Goal: Task Accomplishment & Management: Complete application form

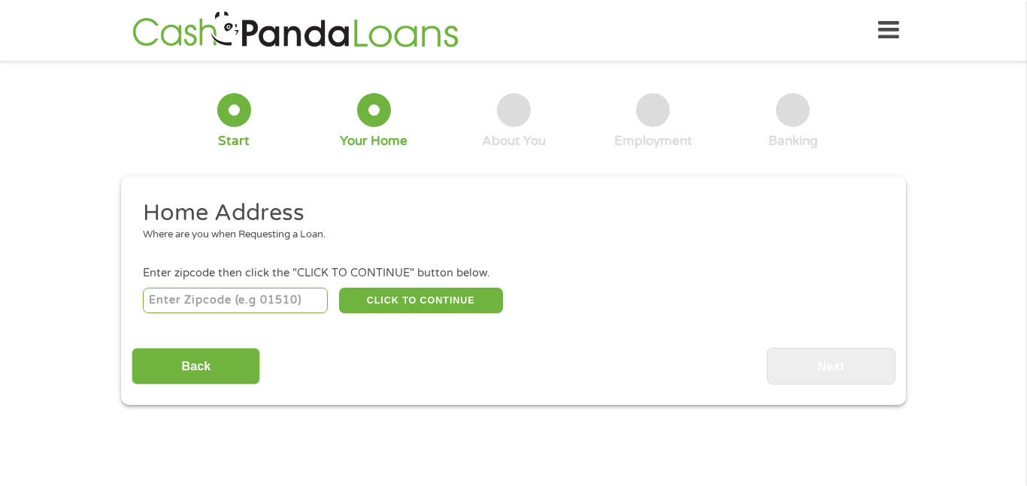
click at [240, 303] on input "number" at bounding box center [236, 301] width 186 height 26
type input "93030"
click at [416, 299] on button "CLICK TO CONTINUE" at bounding box center [421, 301] width 164 height 26
type input "93030"
type input "Oxnard"
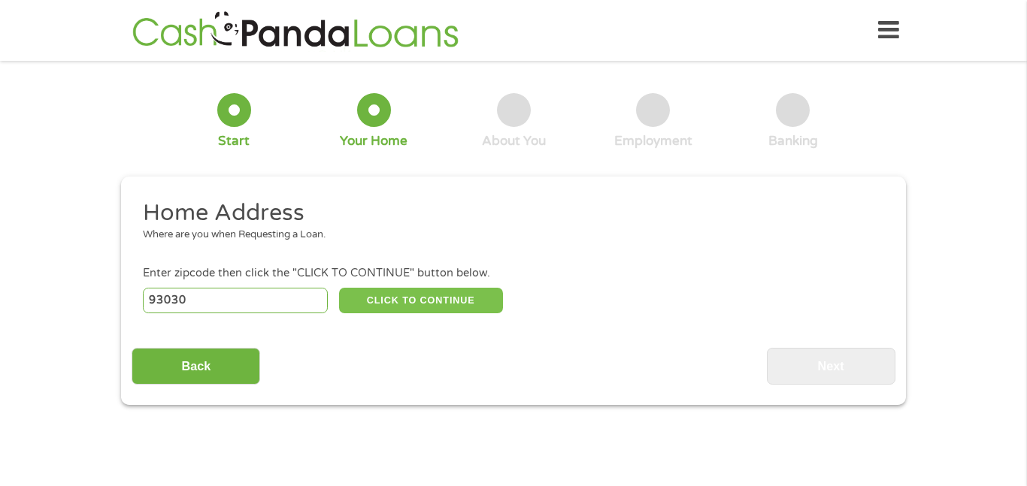
select select "[US_STATE]"
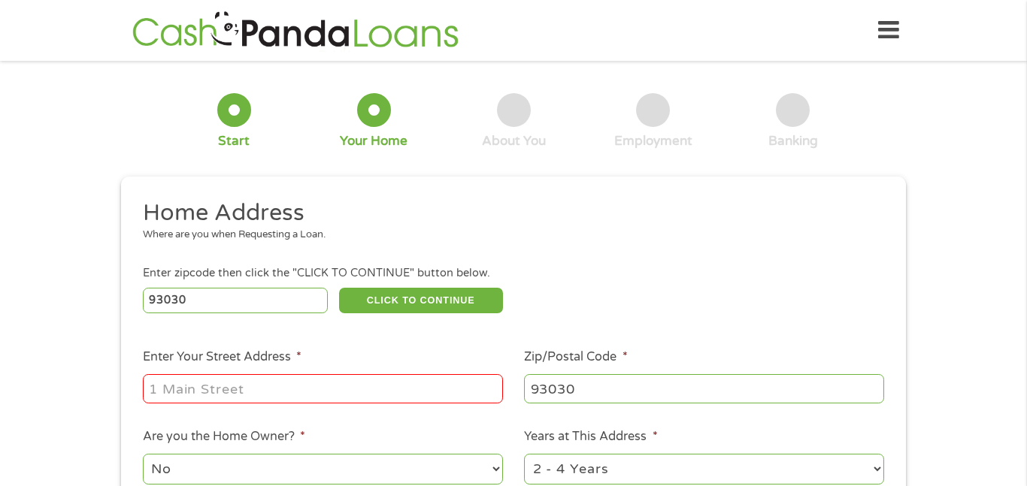
click at [298, 397] on input "Enter Your Street Address *" at bounding box center [323, 388] width 360 height 29
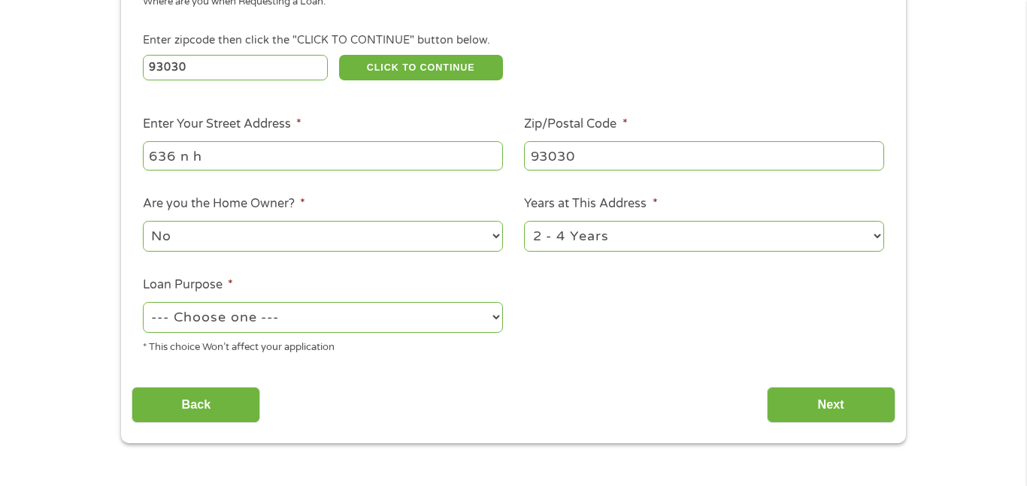
scroll to position [236, 0]
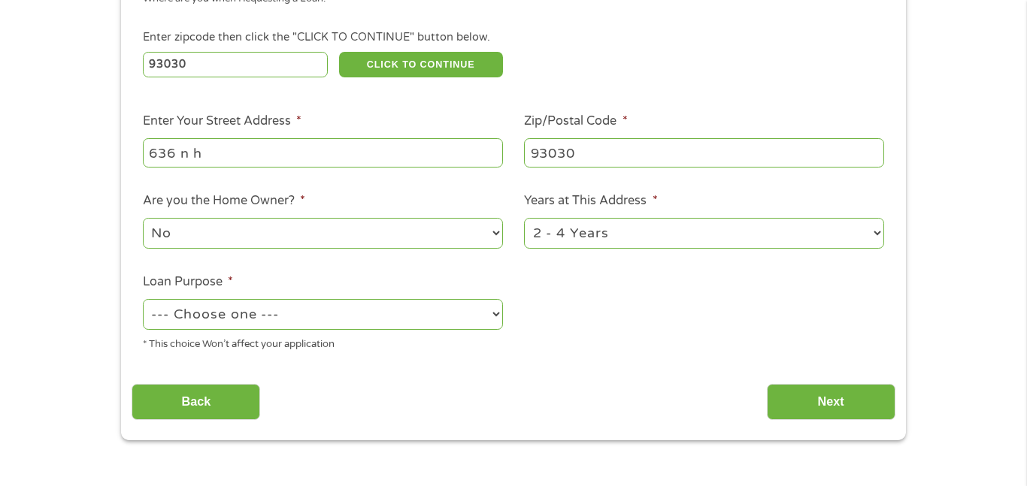
type input "636 n h"
click at [308, 242] on select "No Yes" at bounding box center [323, 233] width 360 height 31
select select "yes"
click at [143, 219] on select "No Yes" at bounding box center [323, 233] width 360 height 31
click at [299, 317] on select "--- Choose one --- Pay Bills Debt Consolidation Home Improvement Major Purchase…" at bounding box center [323, 314] width 360 height 31
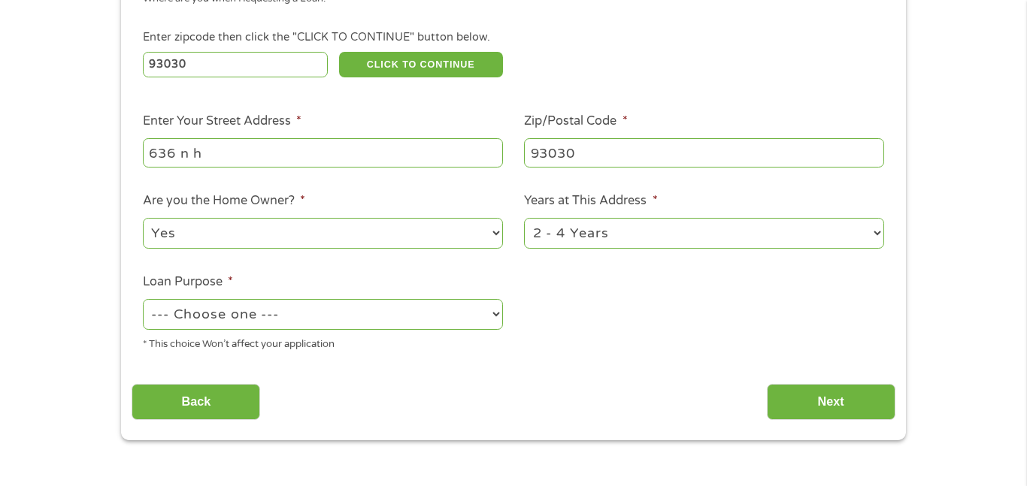
select select "medicalexpenses"
click at [143, 301] on select "--- Choose one --- Pay Bills Debt Consolidation Home Improvement Major Purchase…" at bounding box center [323, 314] width 360 height 31
click at [834, 398] on input "Next" at bounding box center [831, 402] width 129 height 37
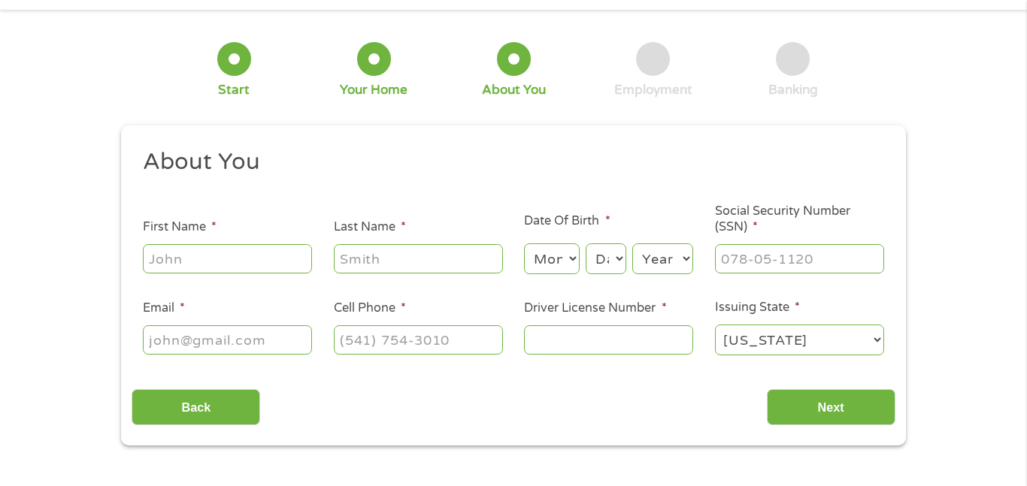
scroll to position [0, 0]
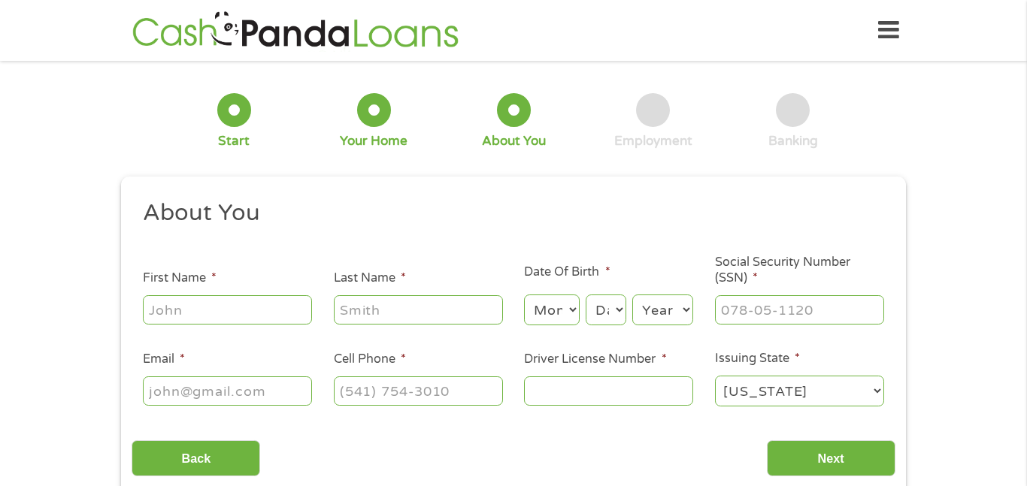
click at [255, 313] on input "First Name *" at bounding box center [227, 309] width 169 height 29
type input "[PERSON_NAME]"
click at [575, 310] on select "Month 1 2 3 4 5 6 7 8 9 10 11 12" at bounding box center [551, 310] width 55 height 31
select select "1"
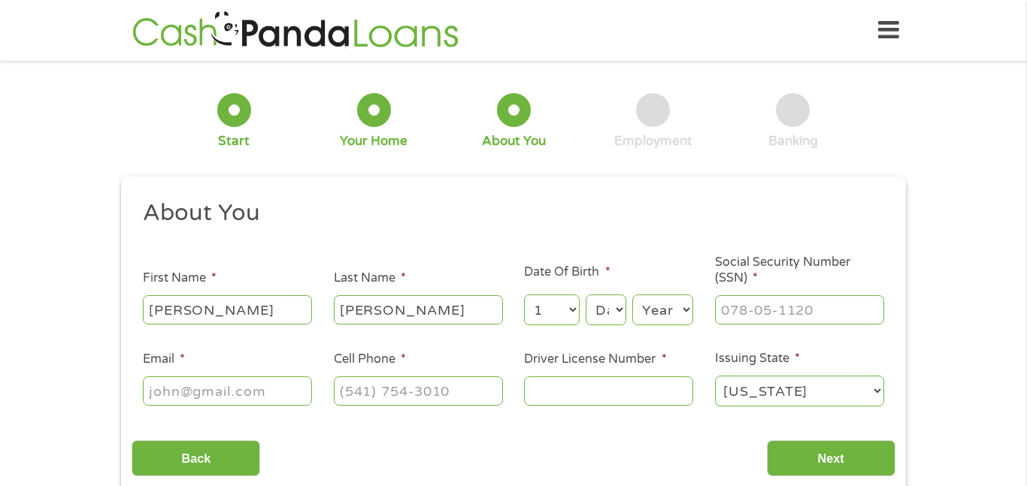
click at [524, 295] on select "Month 1 2 3 4 5 6 7 8 9 10 11 12" at bounding box center [551, 310] width 55 height 31
click at [610, 305] on select "Day 1 2 3 4 5 6 7 8 9 10 11 12 13 14 15 16 17 18 19 20 21 22 23 24 25 26 27 28 …" at bounding box center [605, 310] width 41 height 31
select select "18"
click at [585, 295] on select "Day 1 2 3 4 5 6 7 8 9 10 11 12 13 14 15 16 17 18 19 20 21 22 23 24 25 26 27 28 …" at bounding box center [605, 310] width 41 height 31
click at [658, 308] on select "Year [DATE] 2006 2005 2004 2003 2002 2001 2000 1999 1998 1997 1996 1995 1994 19…" at bounding box center [662, 310] width 61 height 31
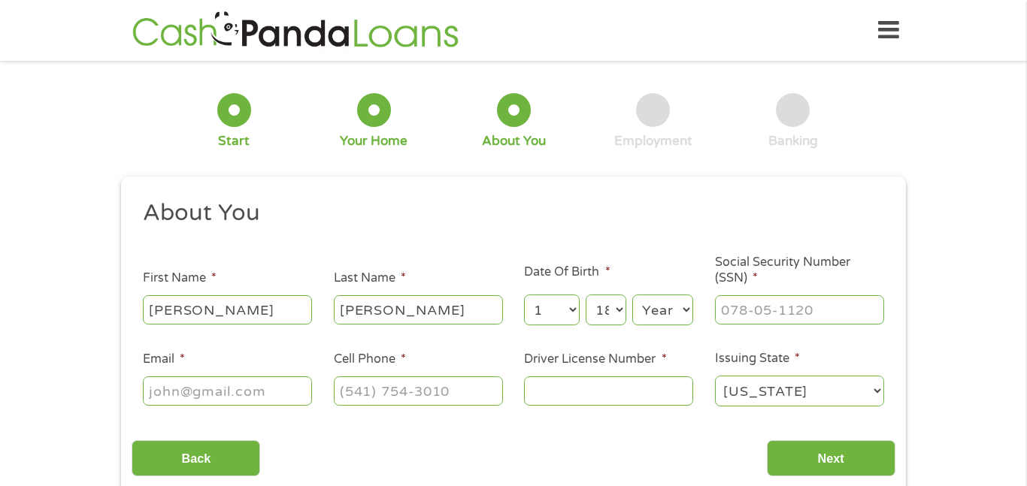
select select "1958"
click at [632, 295] on select "Year [DATE] 2006 2005 2004 2003 2002 2001 2000 1999 1998 1997 1996 1995 1994 19…" at bounding box center [662, 310] width 61 height 31
click at [767, 313] on input "Social Security Number (SSN) *" at bounding box center [799, 309] width 169 height 29
type input "366-08-5255"
click at [174, 396] on input "Email *" at bounding box center [227, 391] width 169 height 29
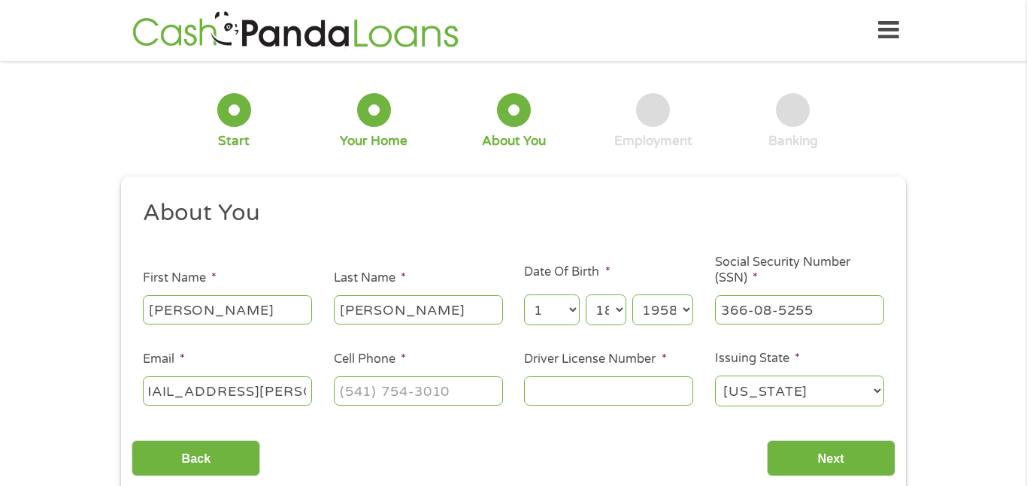
scroll to position [0, 42]
type input "[EMAIL_ADDRESS][PERSON_NAME][DOMAIN_NAME]"
type input "[PHONE_NUMBER]"
click at [550, 399] on input "Driver License Number *" at bounding box center [608, 391] width 169 height 29
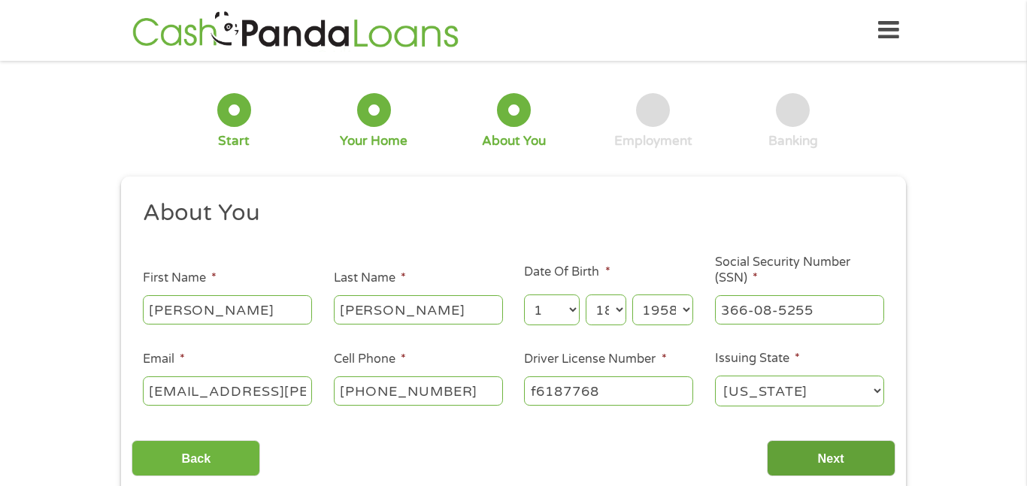
type input "f6187768"
click at [848, 463] on input "Next" at bounding box center [831, 458] width 129 height 37
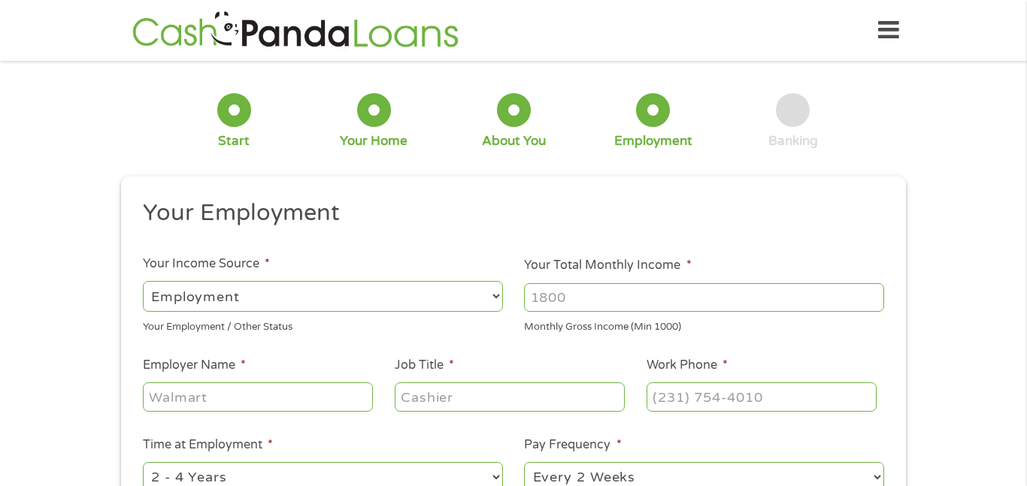
scroll to position [6, 6]
click at [495, 295] on select "--- Choose one --- Employment [DEMOGRAPHIC_DATA] Benefits" at bounding box center [323, 296] width 360 height 31
select select "benefits"
click at [143, 281] on select "--- Choose one --- Employment [DEMOGRAPHIC_DATA] Benefits" at bounding box center [323, 296] width 360 height 31
type input "Other"
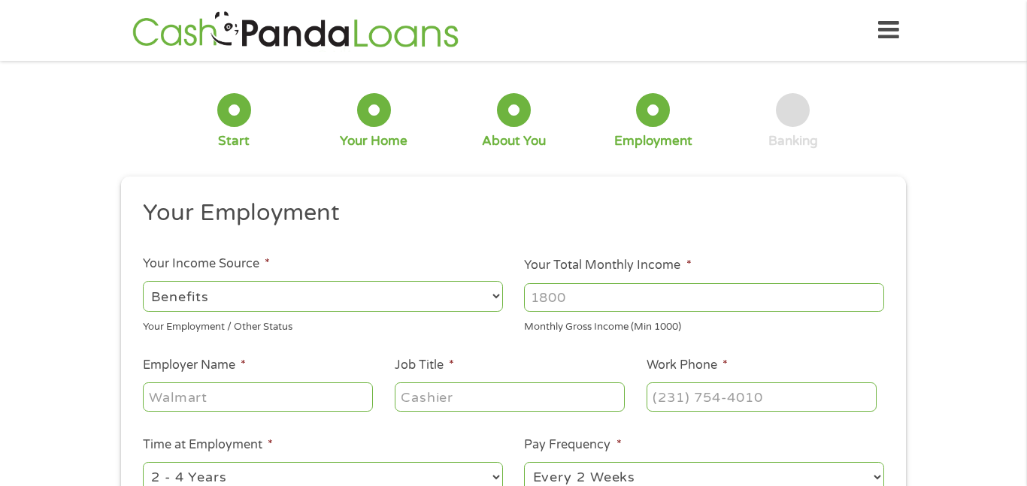
type input "[PHONE_NUMBER]"
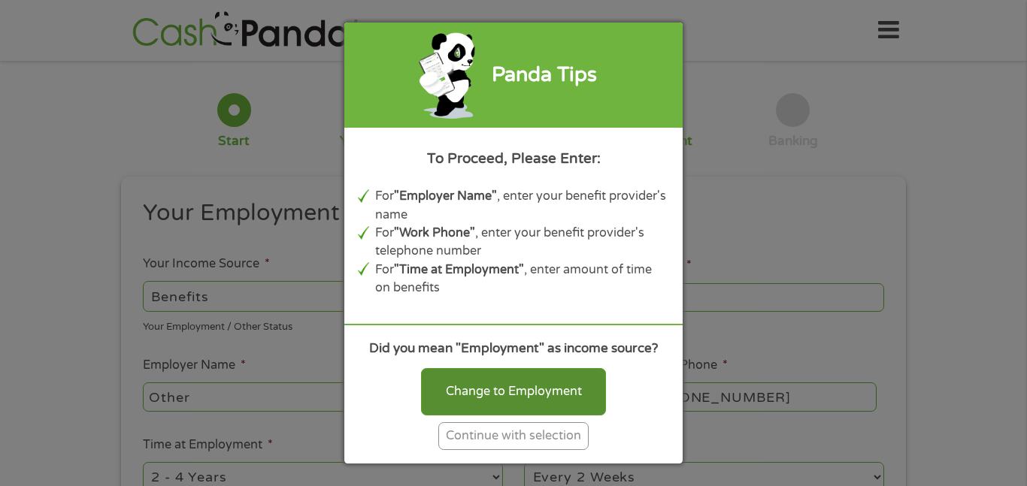
click at [490, 389] on div "Change to Employment" at bounding box center [513, 391] width 185 height 47
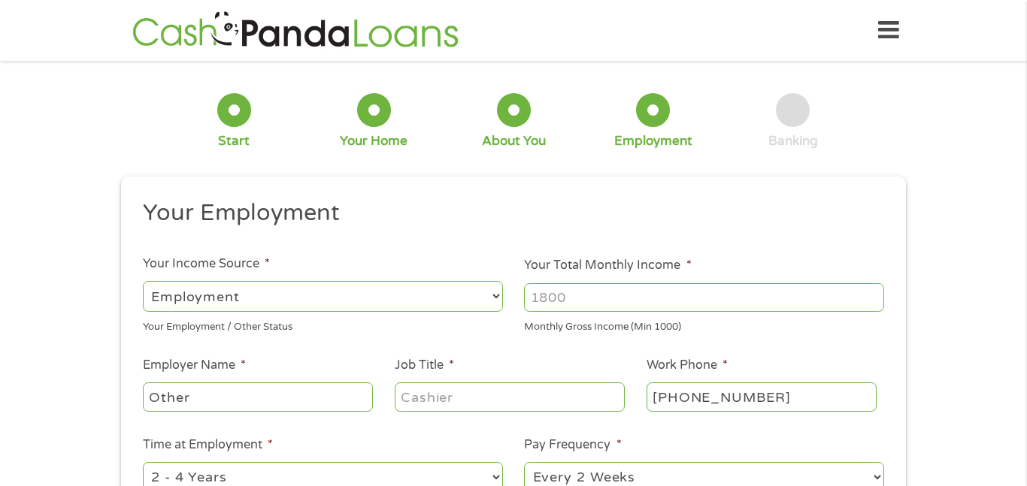
click at [496, 293] on select "--- Choose one --- Employment [DEMOGRAPHIC_DATA] Benefits" at bounding box center [323, 296] width 360 height 31
select select "benefits"
click at [143, 281] on select "--- Choose one --- Employment [DEMOGRAPHIC_DATA] Benefits" at bounding box center [323, 296] width 360 height 31
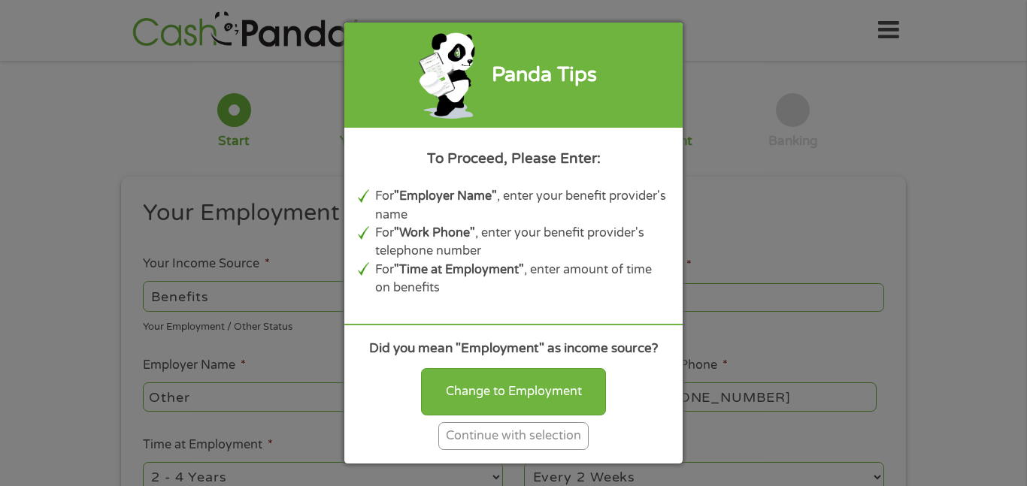
click at [511, 435] on div "Continue with selection" at bounding box center [513, 436] width 150 height 28
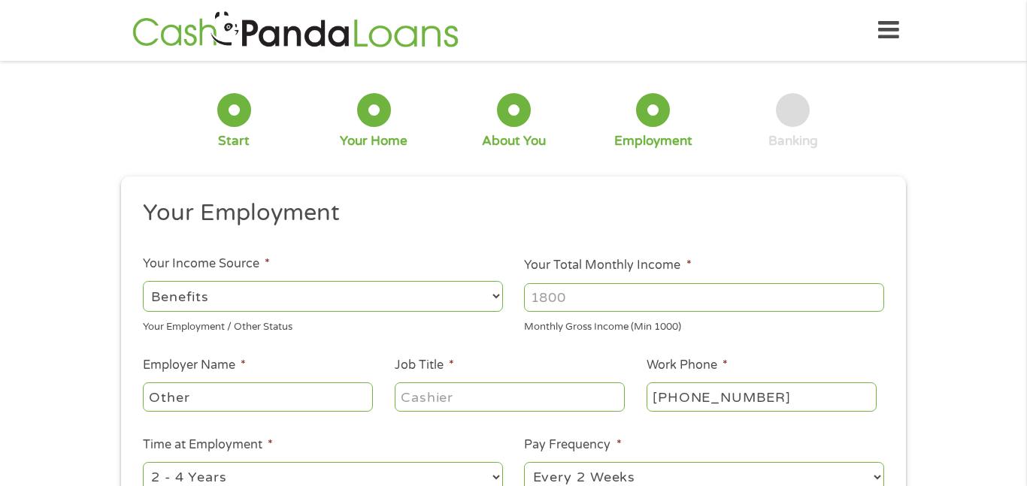
click at [578, 304] on input "Your Total Monthly Income *" at bounding box center [704, 297] width 360 height 29
type input "2550"
click at [306, 405] on input "Other" at bounding box center [258, 397] width 230 height 29
click at [448, 402] on input "Job Title *" at bounding box center [510, 397] width 230 height 29
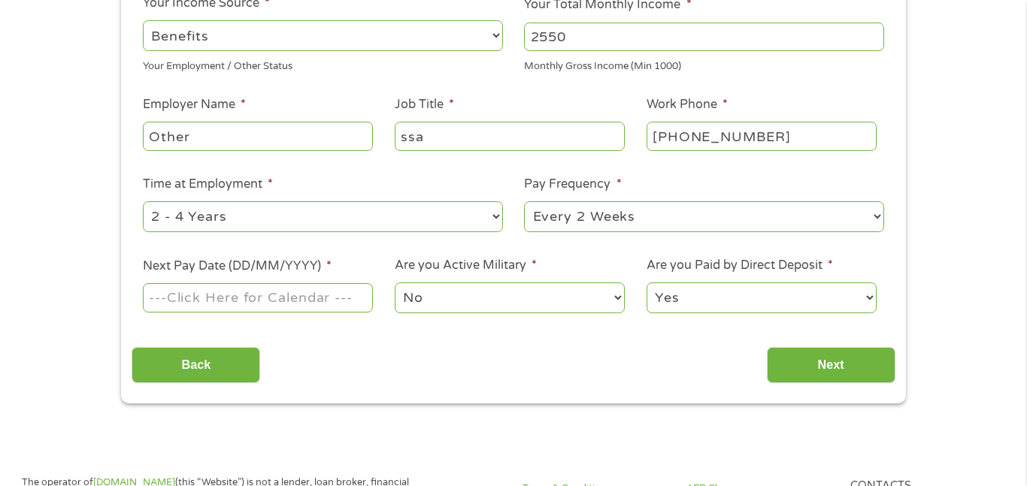
scroll to position [272, 0]
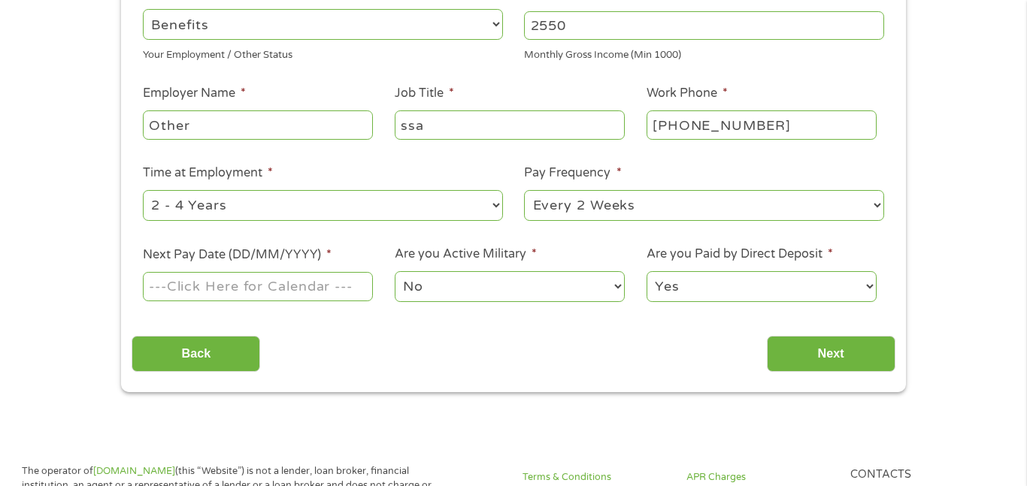
type input "ssa"
click at [628, 206] on select "--- Choose one --- Every 2 Weeks Every Week Monthly Semi-Monthly" at bounding box center [704, 205] width 360 height 31
select select "monthly"
click at [524, 190] on select "--- Choose one --- Every 2 Weeks Every Week Monthly Semi-Monthly" at bounding box center [704, 205] width 360 height 31
click at [310, 288] on input "Next Pay Date (DD/MM/YYYY) *" at bounding box center [258, 286] width 230 height 29
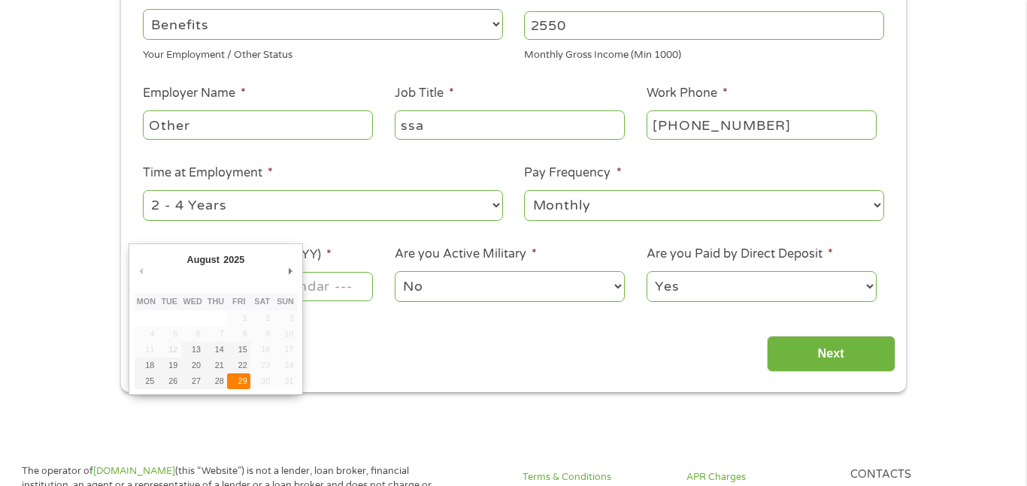
type input "[DATE]"
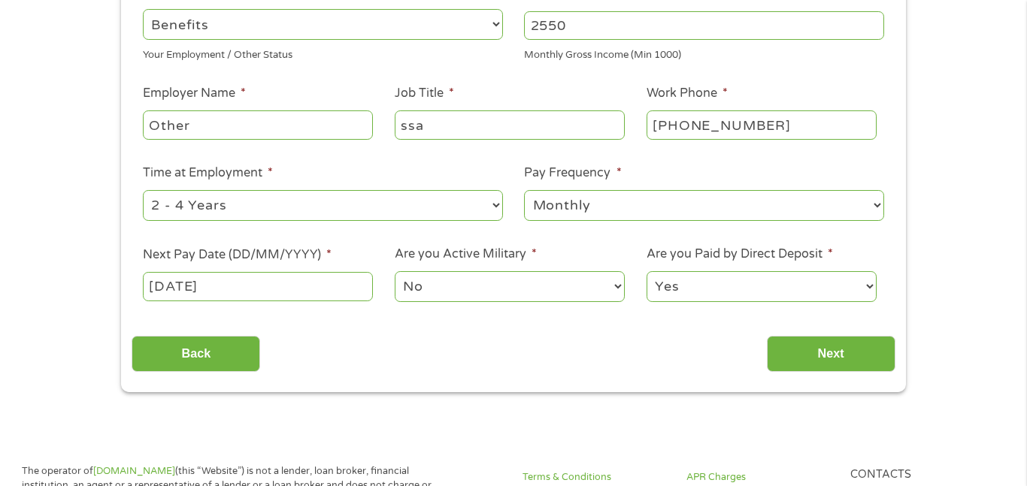
click at [476, 293] on select "No Yes" at bounding box center [510, 286] width 230 height 31
click at [395, 271] on select "No Yes" at bounding box center [510, 286] width 230 height 31
click at [843, 346] on input "Next" at bounding box center [831, 354] width 129 height 37
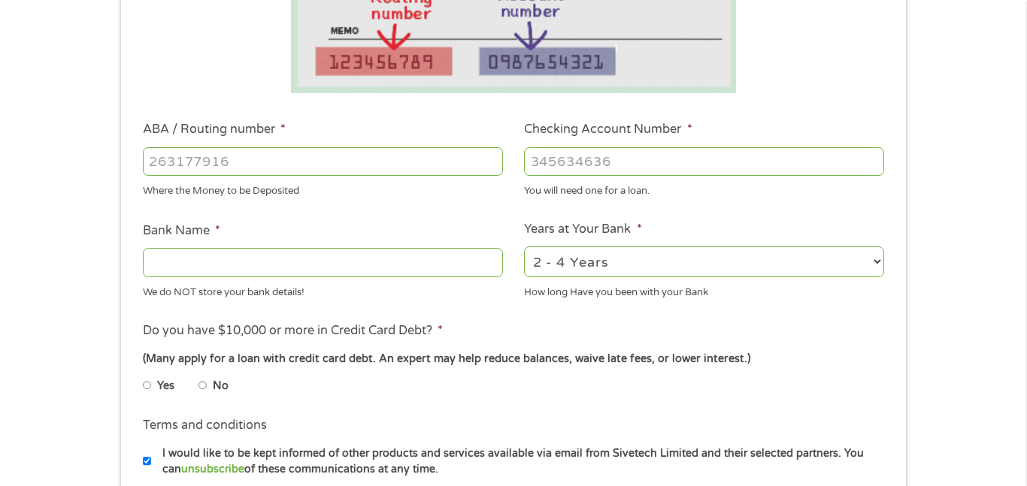
scroll to position [393, 0]
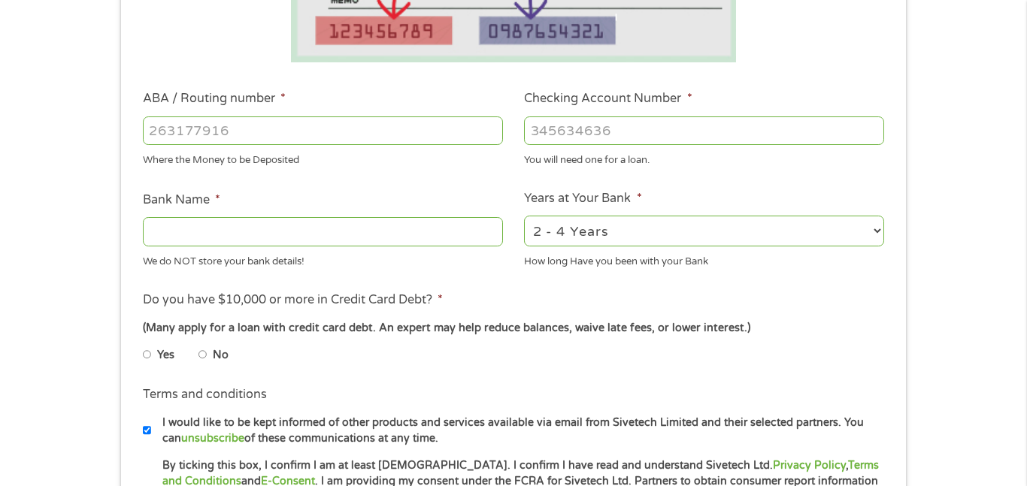
click at [143, 133] on input "ABA / Routing number *" at bounding box center [323, 130] width 360 height 29
type input "121000358"
type input "BANK OF AMERICA NA"
type input "121000358"
click at [568, 120] on input "Checking Account Number *" at bounding box center [704, 130] width 360 height 29
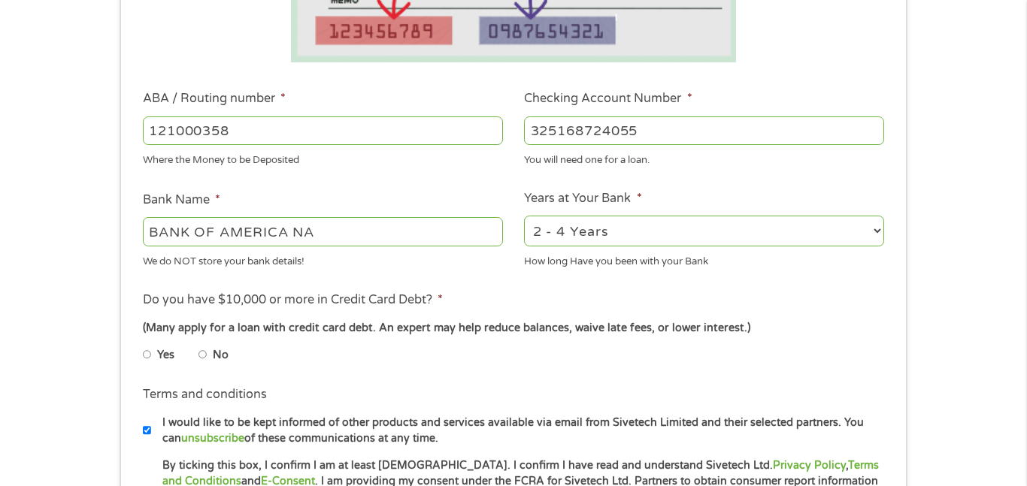
type input "325168724055"
click at [201, 355] on input "No" at bounding box center [202, 355] width 9 height 24
radio input "true"
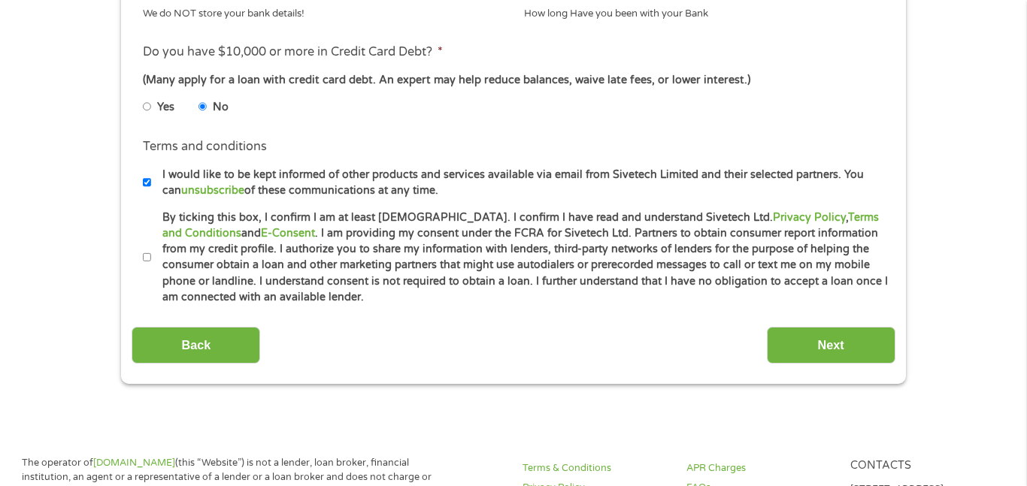
scroll to position [652, 0]
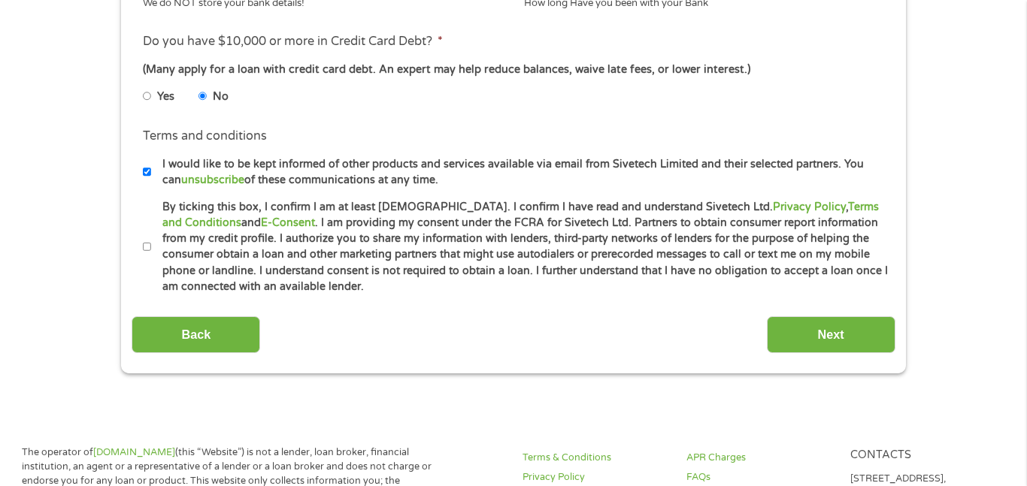
click at [145, 249] on input "By ticking this box, I confirm I am at least [DEMOGRAPHIC_DATA]. I confirm I ha…" at bounding box center [147, 247] width 9 height 24
checkbox input "true"
click at [827, 328] on input "Next" at bounding box center [831, 334] width 129 height 37
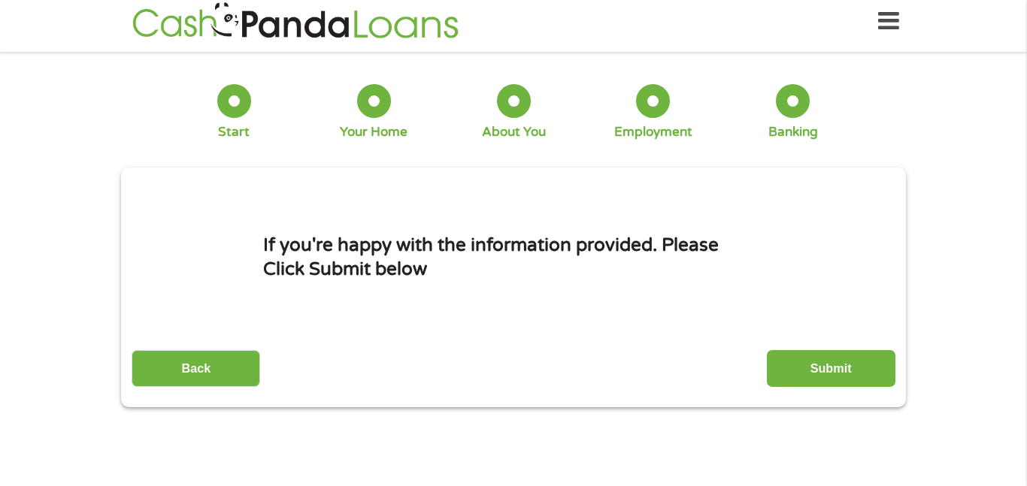
scroll to position [0, 0]
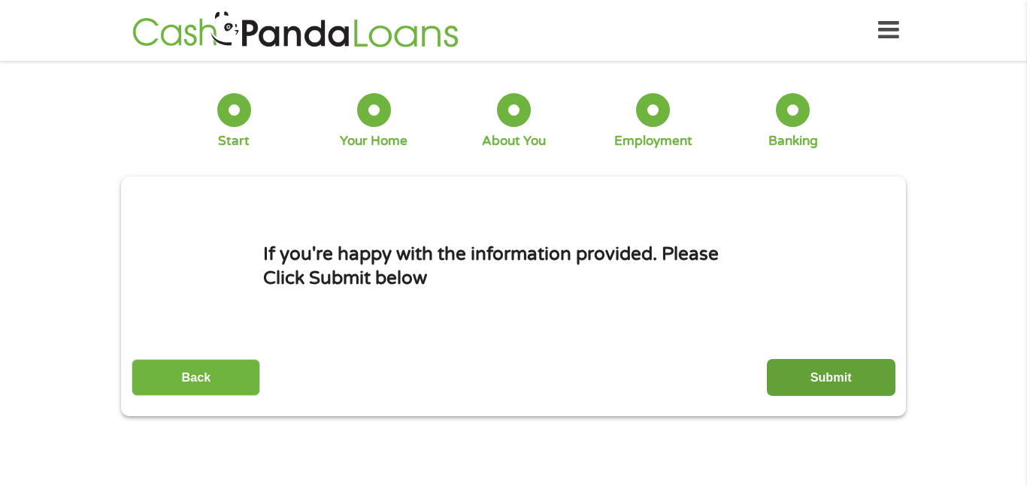
click at [828, 376] on input "Submit" at bounding box center [831, 377] width 129 height 37
